Goal: Task Accomplishment & Management: Use online tool/utility

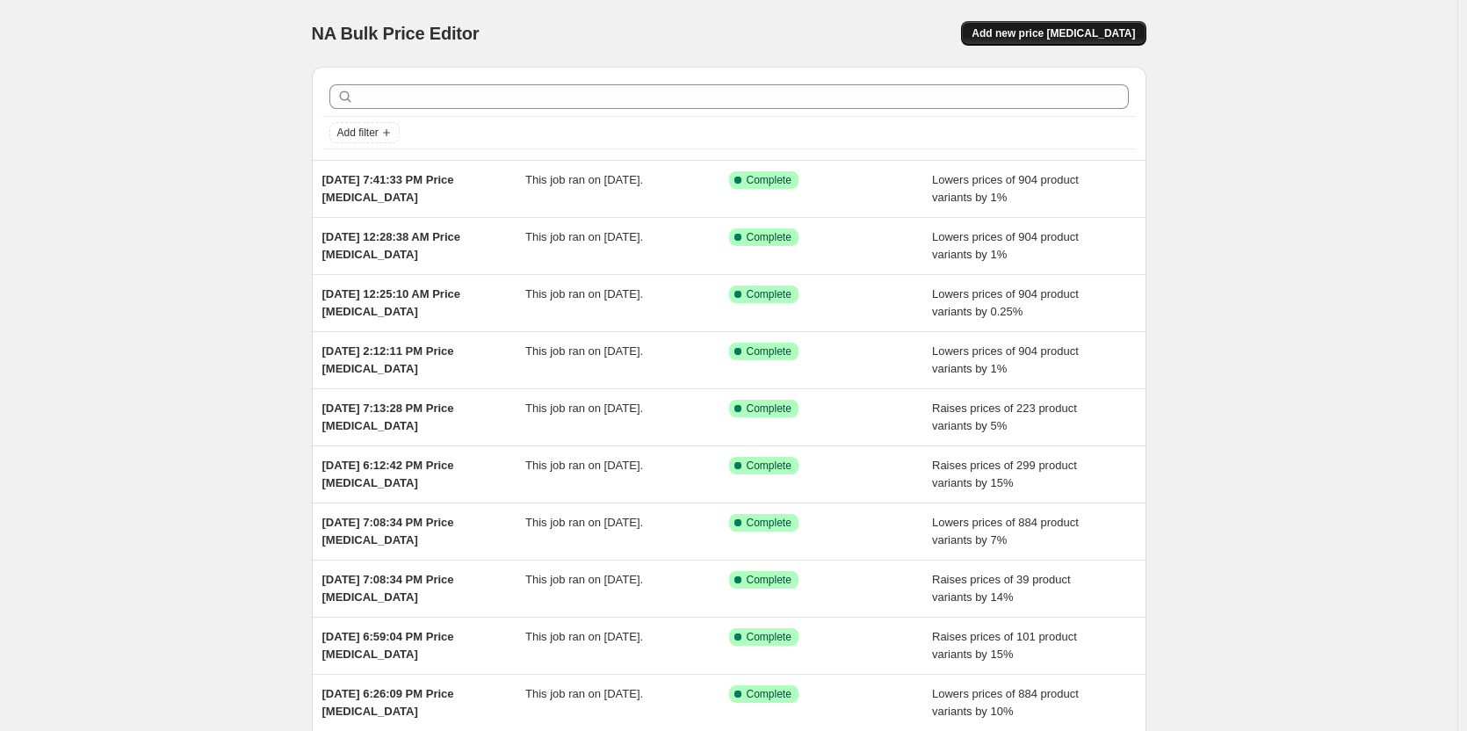
click at [1081, 32] on span "Add new price [MEDICAL_DATA]" at bounding box center [1053, 33] width 163 height 14
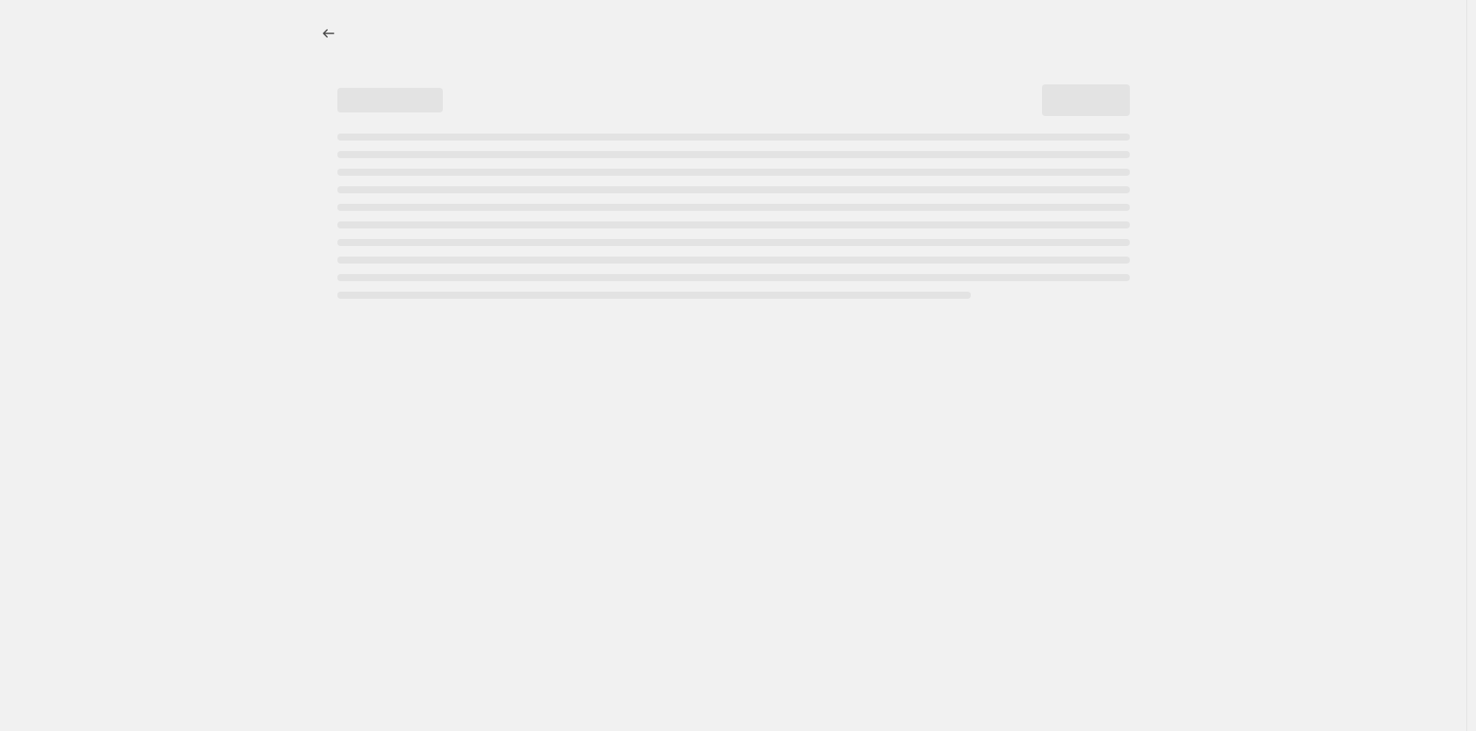
select select "percentage"
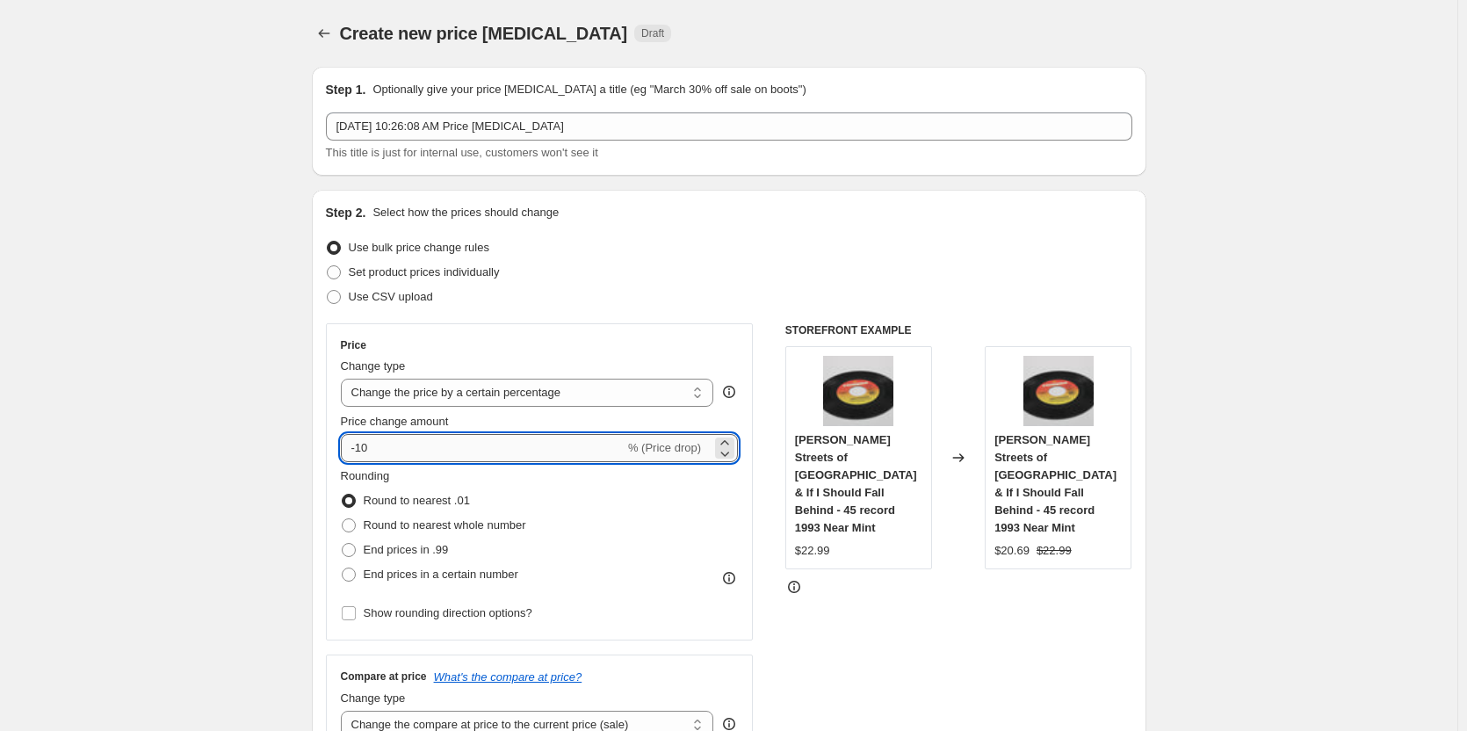
click at [389, 449] on input "-10" at bounding box center [483, 448] width 284 height 28
type input "-1"
click at [351, 551] on span at bounding box center [349, 550] width 14 height 14
click at [343, 544] on input "End prices in .99" at bounding box center [342, 543] width 1 height 1
radio input "true"
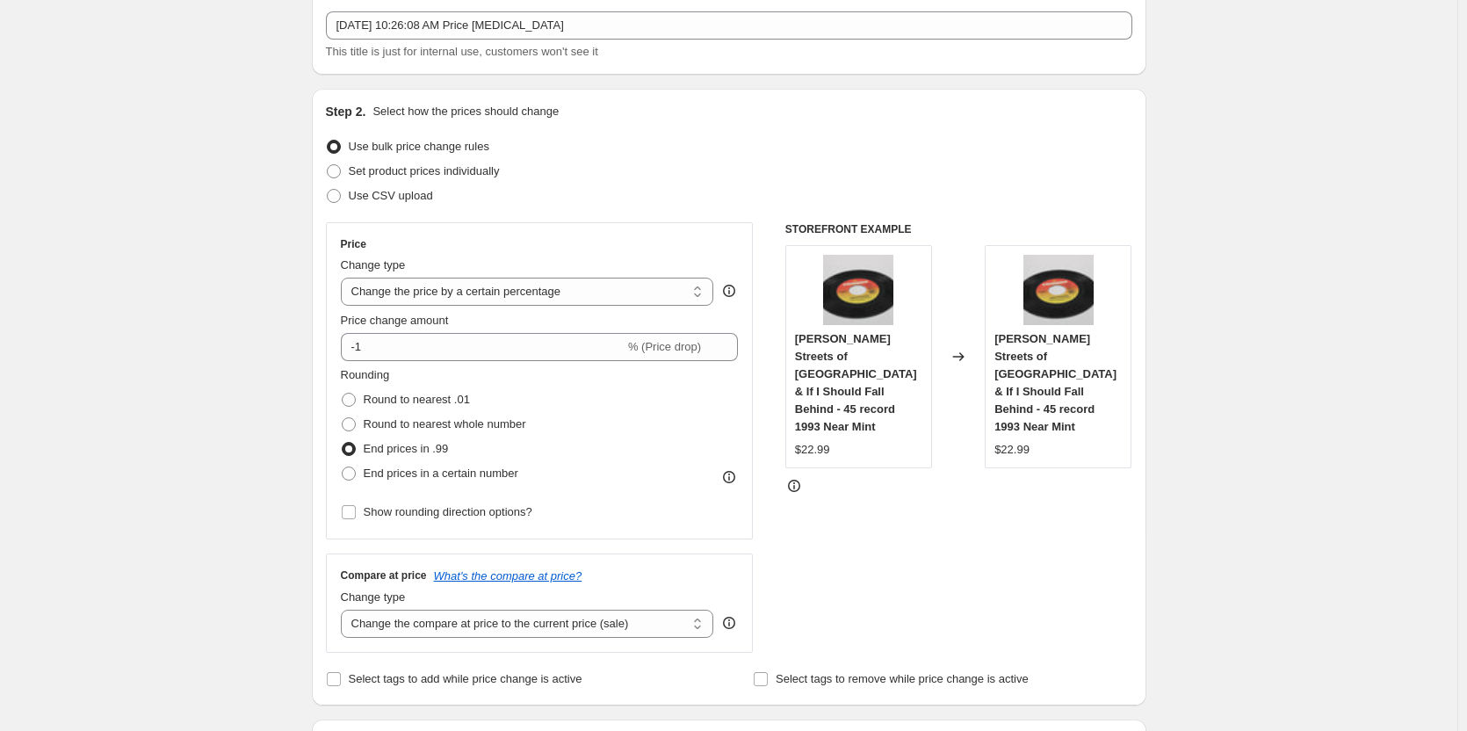
scroll to position [264, 0]
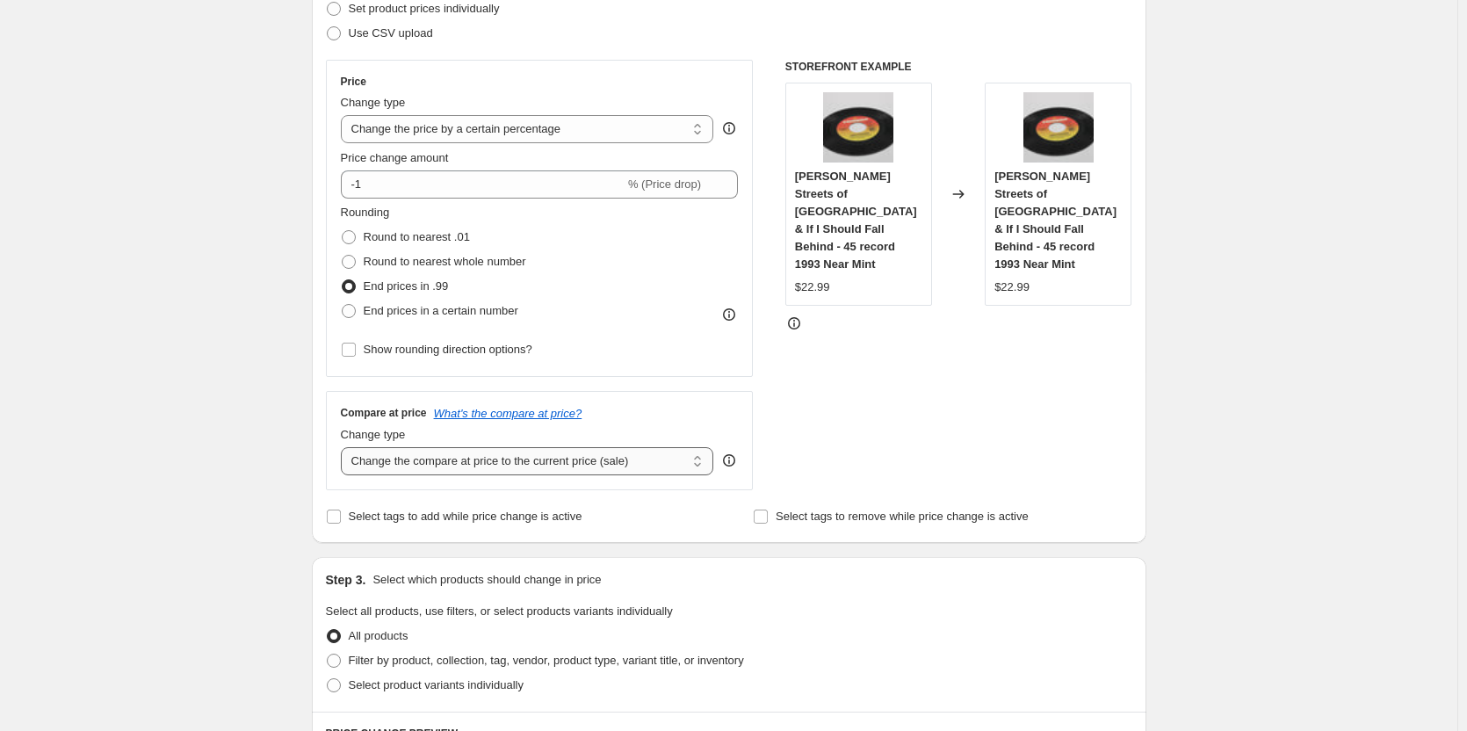
click at [419, 461] on select "Change the compare at price to the current price (sale) Change the compare at p…" at bounding box center [527, 461] width 373 height 28
select select "remove"
click at [344, 447] on select "Change the compare at price to the current price (sale) Change the compare at p…" at bounding box center [527, 461] width 373 height 28
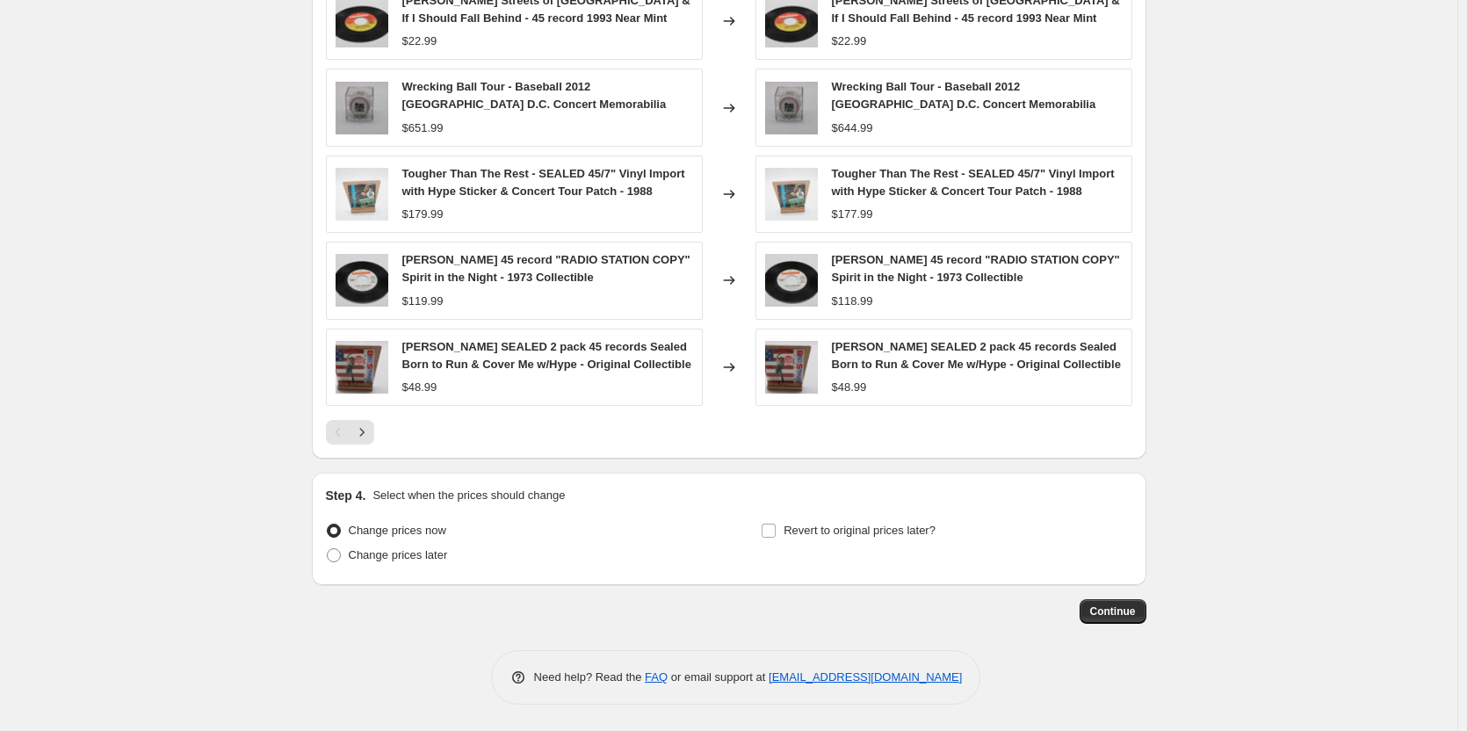
scroll to position [1072, 0]
click at [1121, 609] on span "Continue" at bounding box center [1113, 612] width 46 height 14
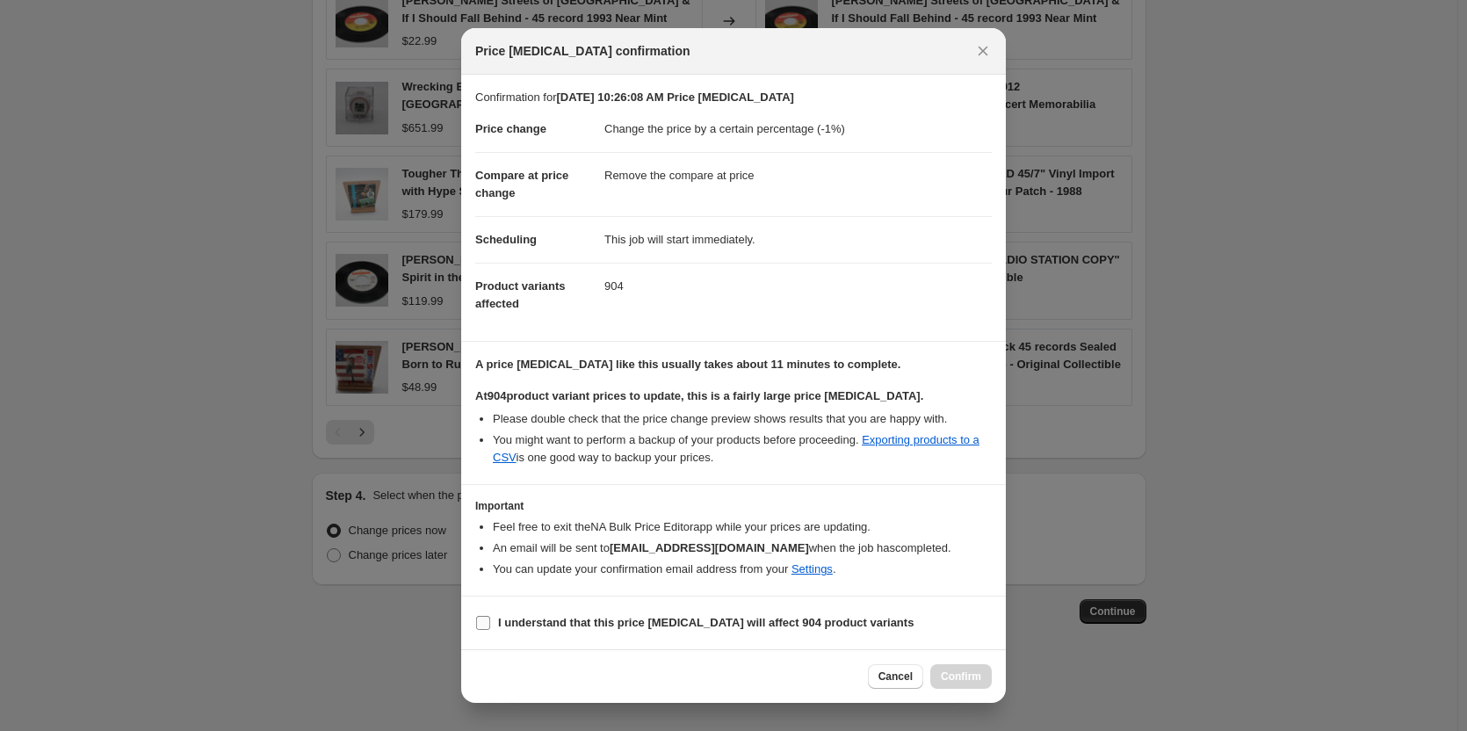
click at [483, 620] on input "I understand that this price [MEDICAL_DATA] will affect 904 product variants" at bounding box center [483, 623] width 14 height 14
checkbox input "true"
click at [962, 673] on span "Confirm" at bounding box center [961, 677] width 40 height 14
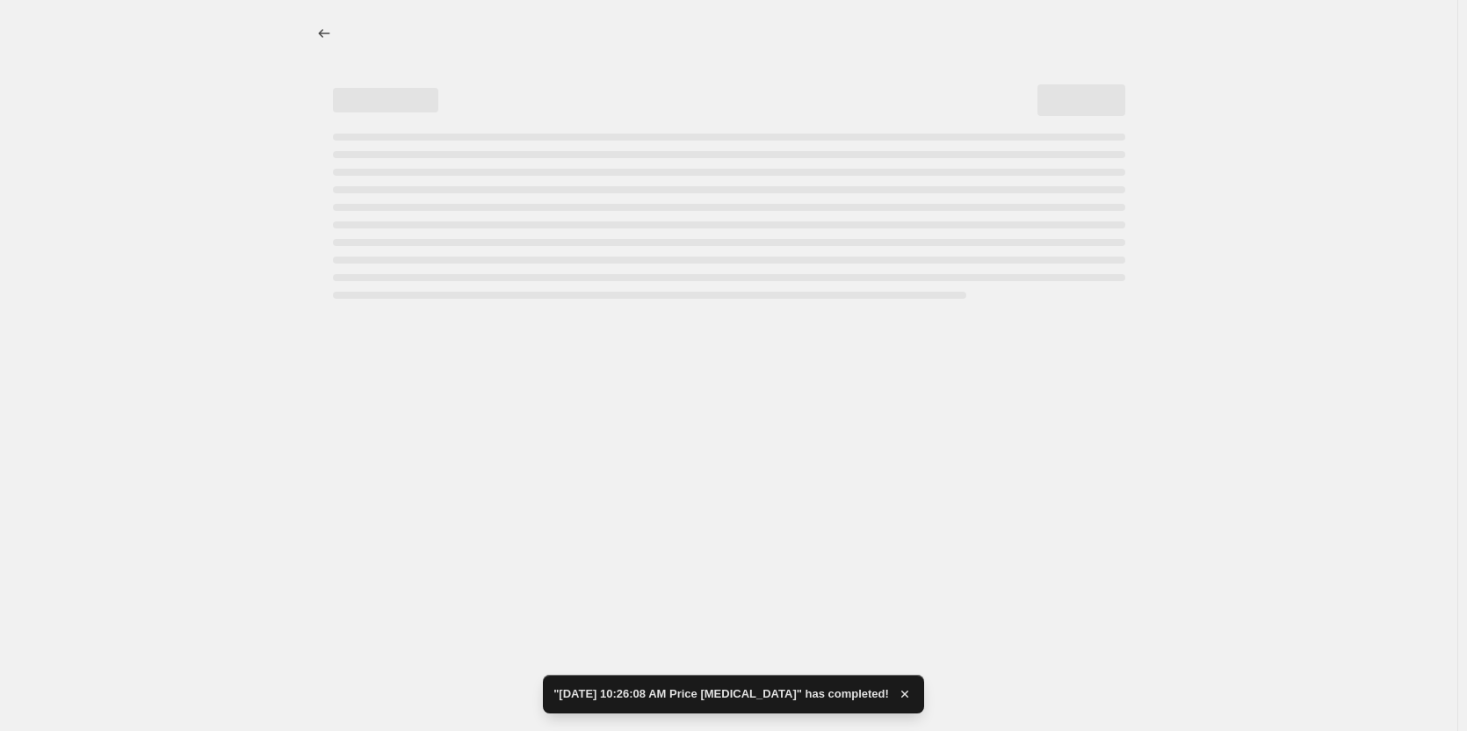
select select "percentage"
select select "remove"
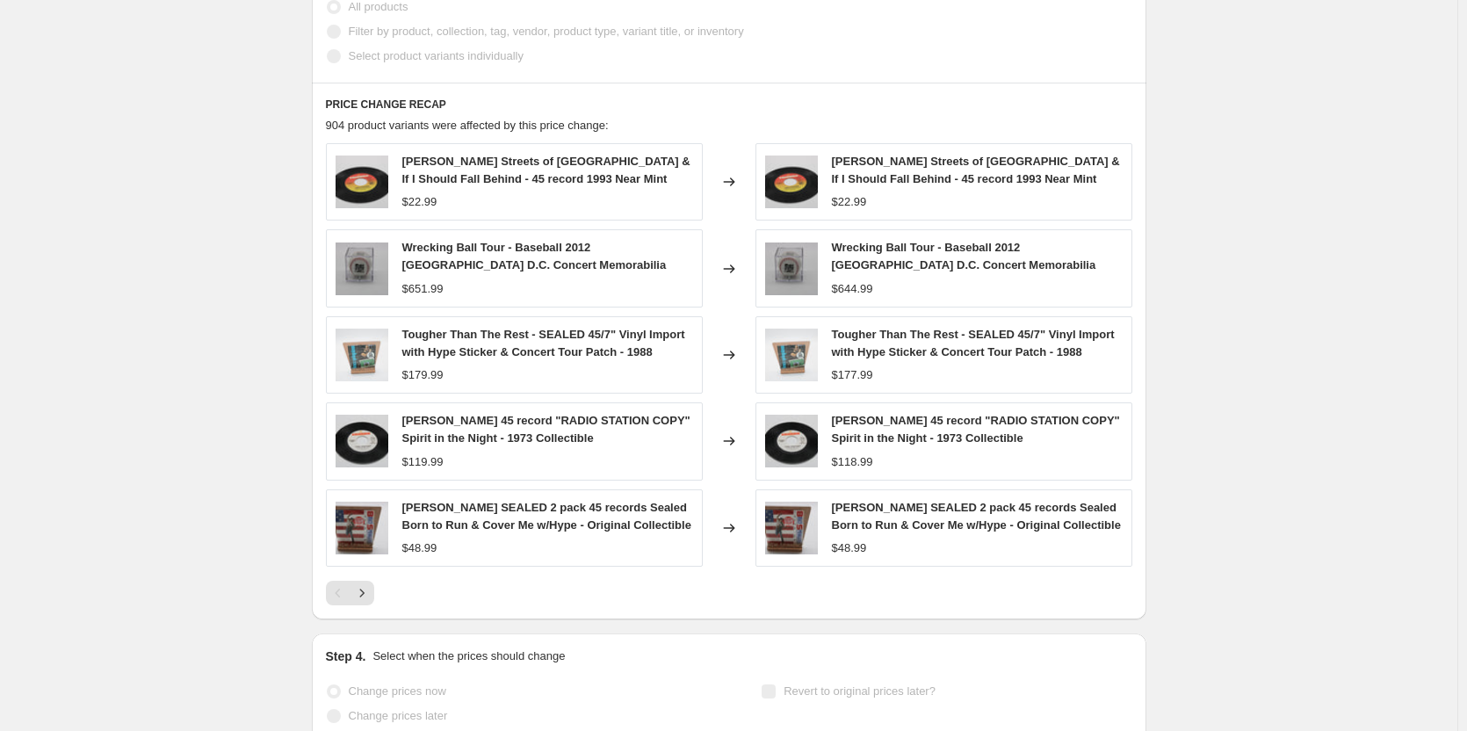
scroll to position [1200, 0]
